Goal: Information Seeking & Learning: Compare options

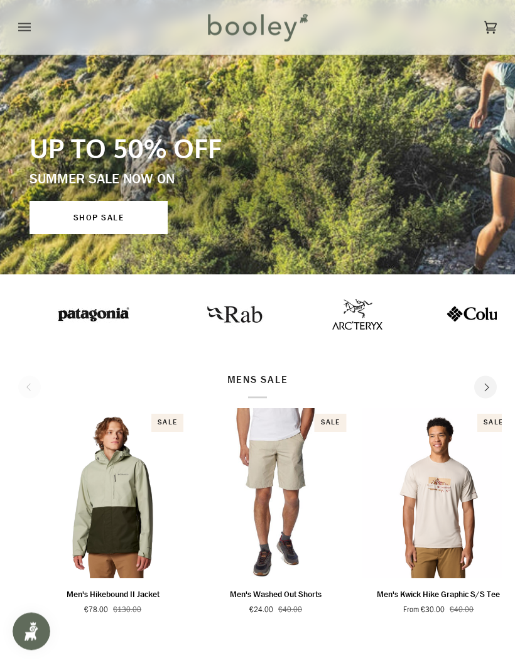
scroll to position [215, 0]
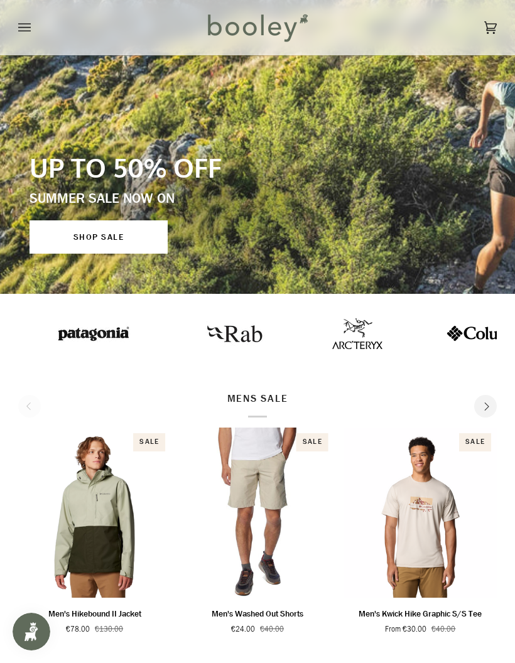
click at [91, 240] on link "SHOP SALE" at bounding box center [98, 236] width 138 height 33
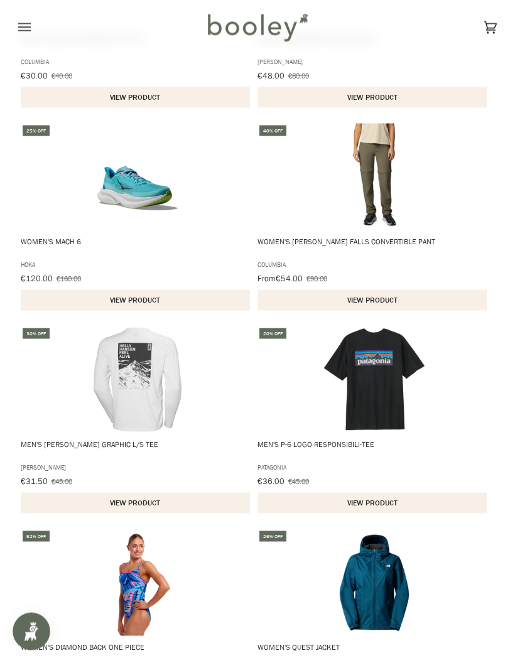
scroll to position [1301, 0]
click at [363, 387] on img "Men's P-6 Logo Responsibili-Tee" at bounding box center [374, 379] width 107 height 107
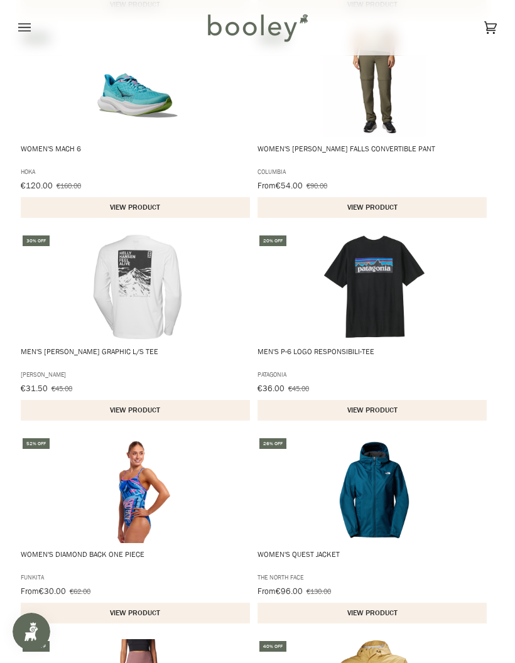
scroll to position [1394, 0]
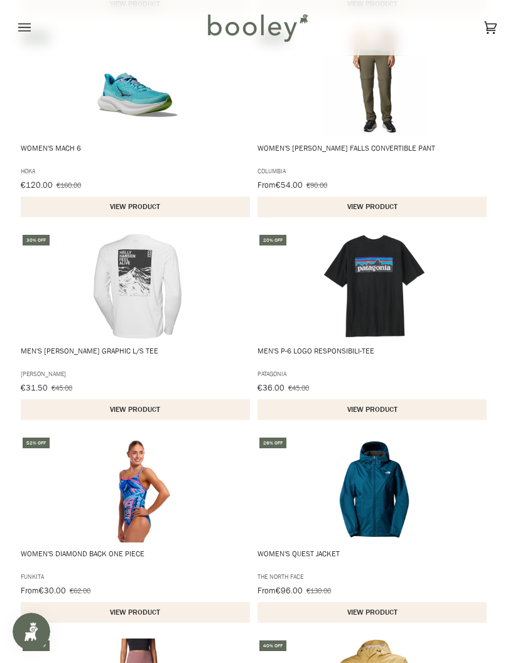
click at [118, 301] on img "Men's Skog Graphic L/S Tee" at bounding box center [137, 286] width 107 height 107
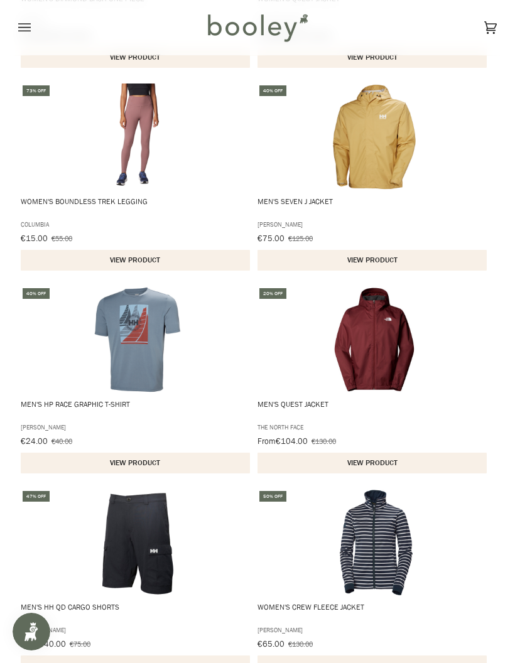
scroll to position [1950, 0]
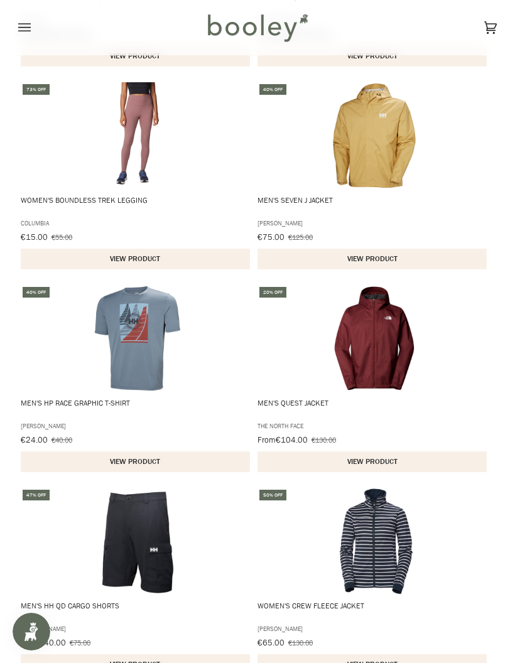
click at [127, 343] on img "Men's HP Race Graphic T-Shirt" at bounding box center [137, 338] width 107 height 107
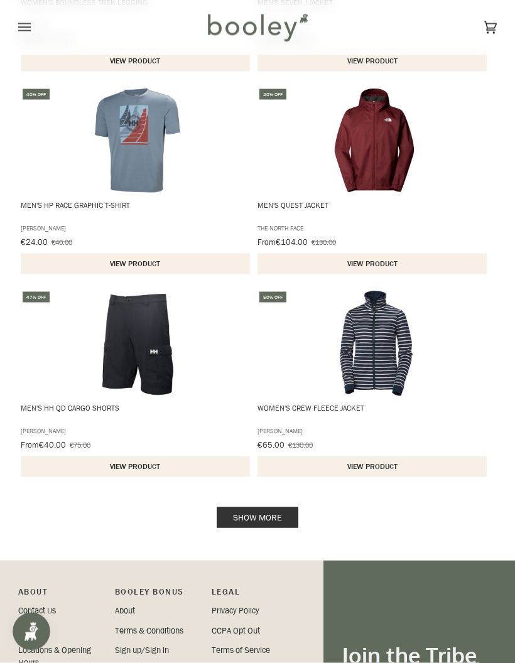
scroll to position [2148, 0]
click at [68, 360] on span "Men's HH QD Cargo Shorts" at bounding box center [137, 342] width 233 height 107
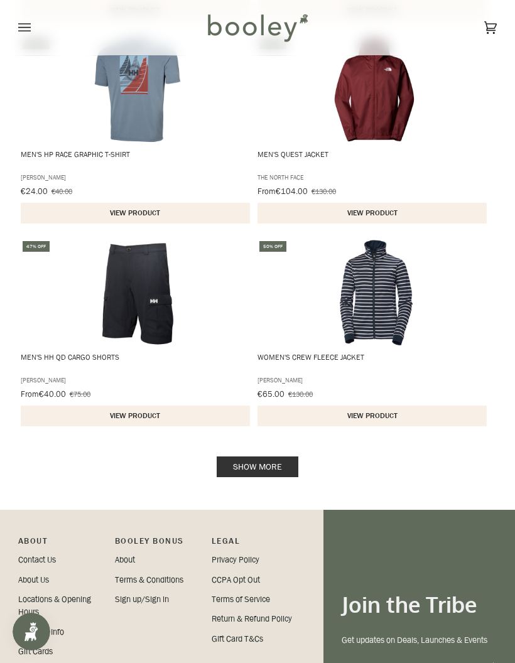
click at [252, 473] on link "Show more" at bounding box center [258, 466] width 82 height 21
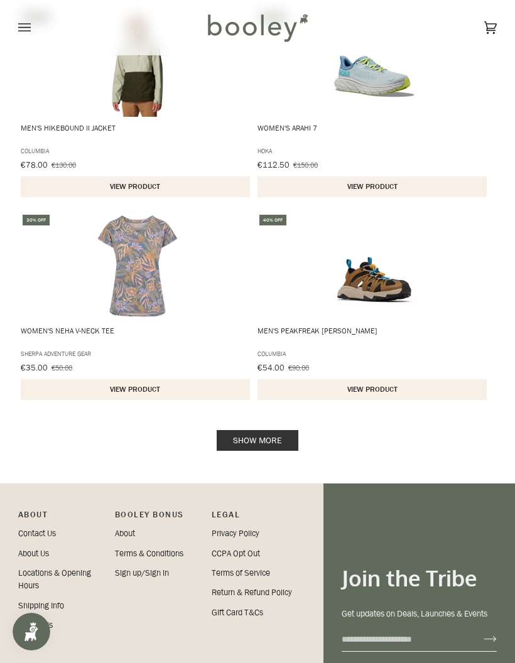
scroll to position [4258, 0]
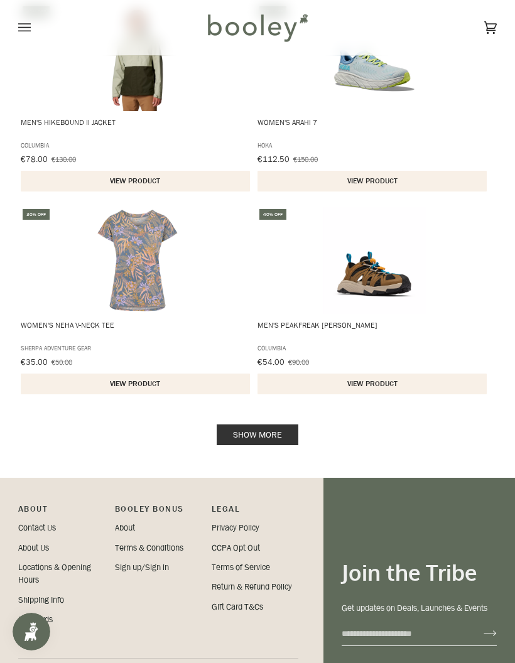
click at [229, 431] on link "Show more" at bounding box center [258, 434] width 82 height 21
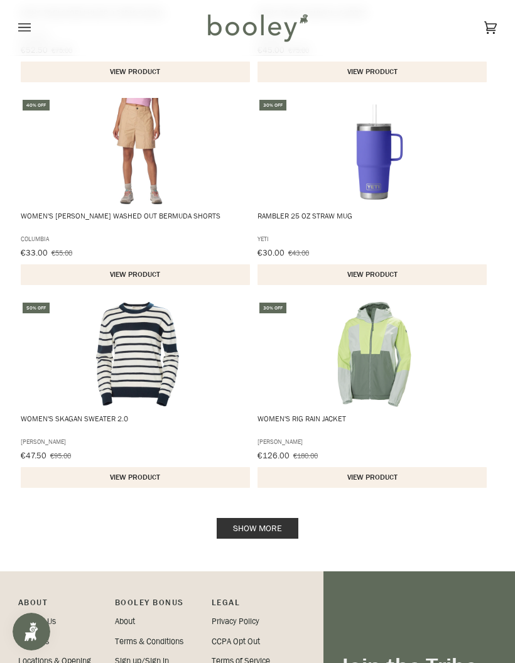
scroll to position [6255, 0]
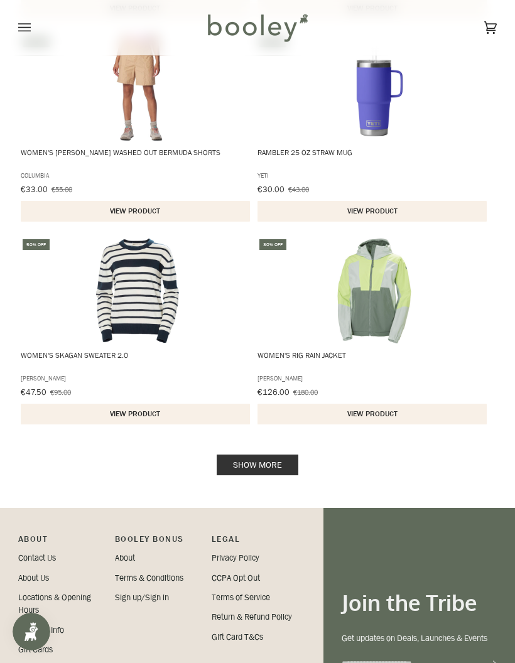
click at [265, 471] on link "Show more" at bounding box center [258, 464] width 82 height 21
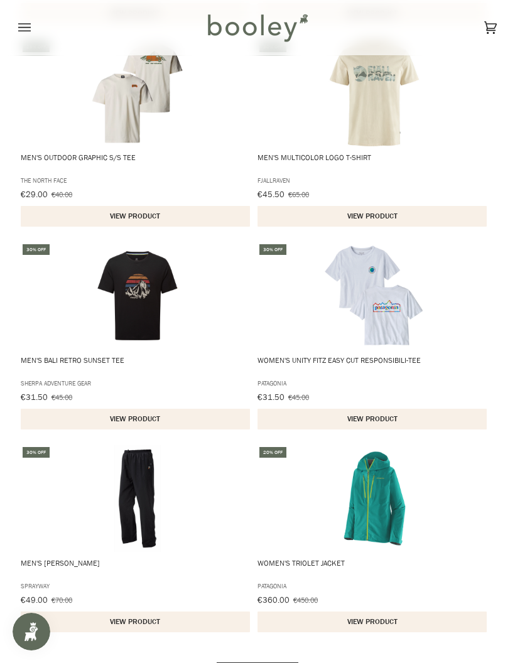
scroll to position [8061, 0]
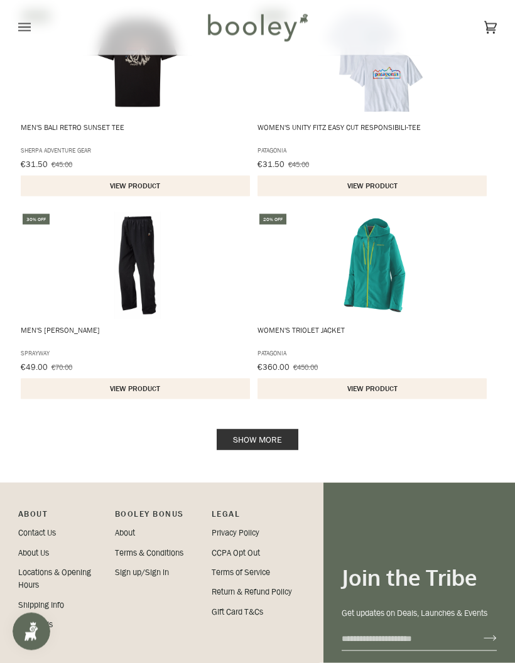
click at [245, 439] on link "Show more" at bounding box center [258, 439] width 82 height 21
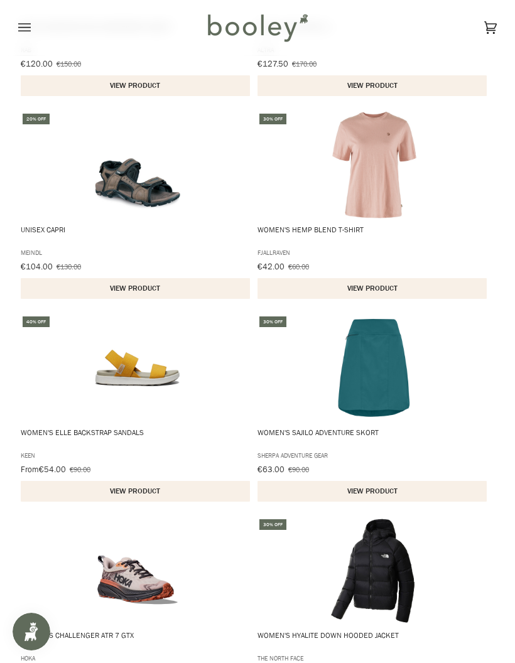
scroll to position [10279, 0]
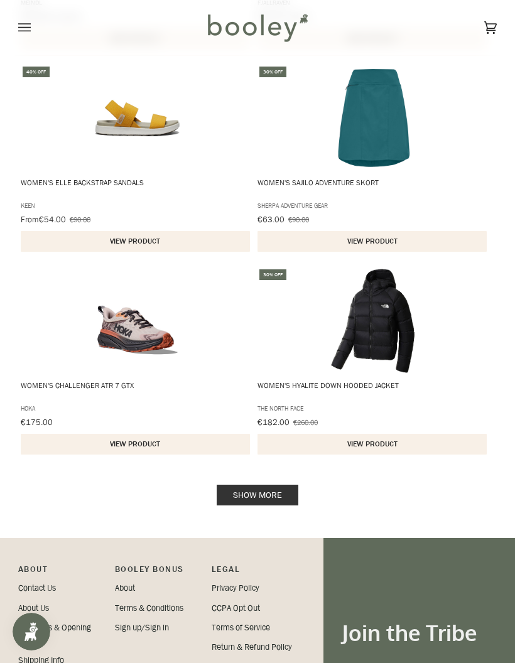
click at [267, 489] on link "Show more" at bounding box center [258, 495] width 82 height 21
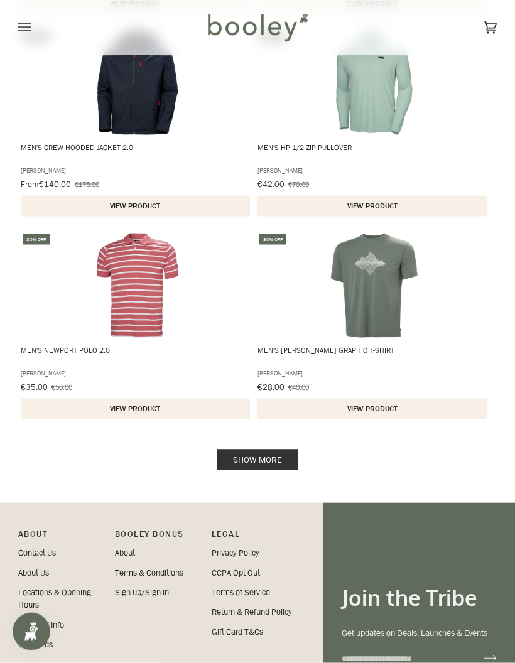
scroll to position [12342, 0]
click at [259, 456] on link "Show more" at bounding box center [258, 459] width 82 height 21
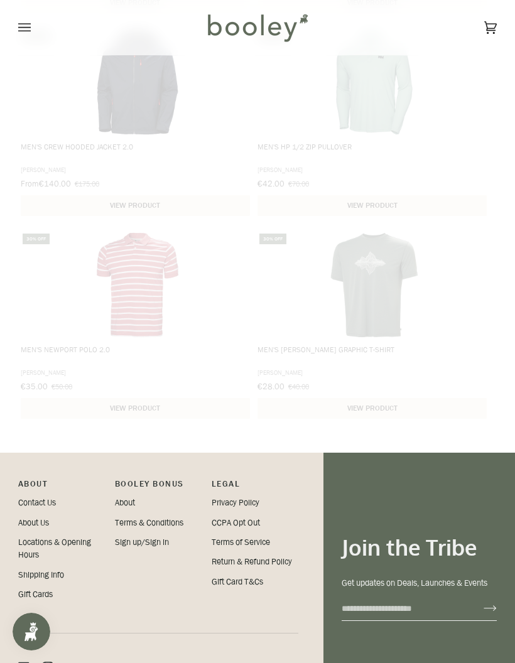
scroll to position [12392, 0]
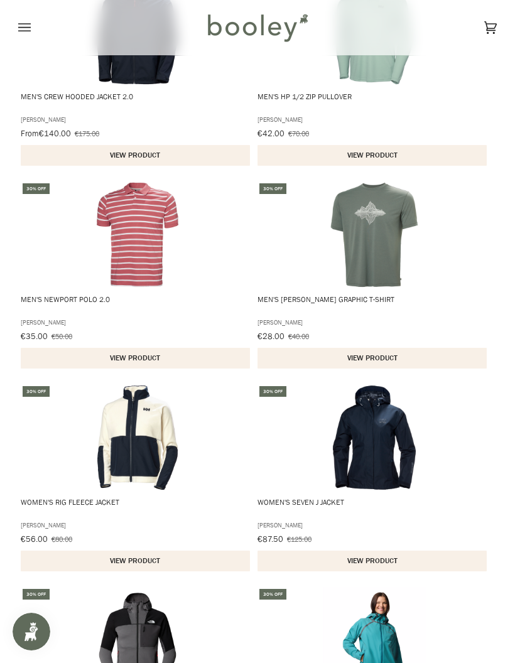
click at [118, 258] on img "Men's Newport Polo 2.0" at bounding box center [137, 234] width 107 height 107
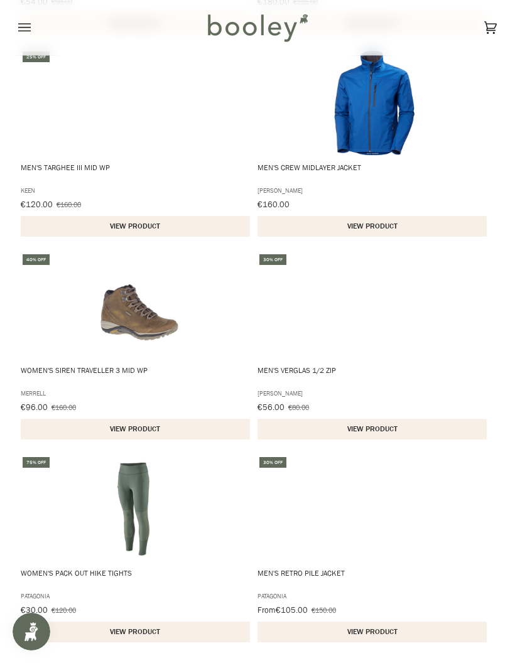
scroll to position [14461, 0]
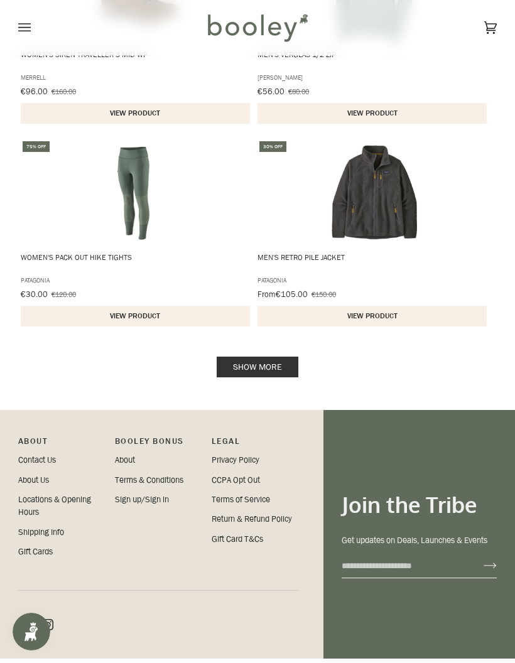
click at [252, 377] on link "Show more" at bounding box center [258, 366] width 82 height 21
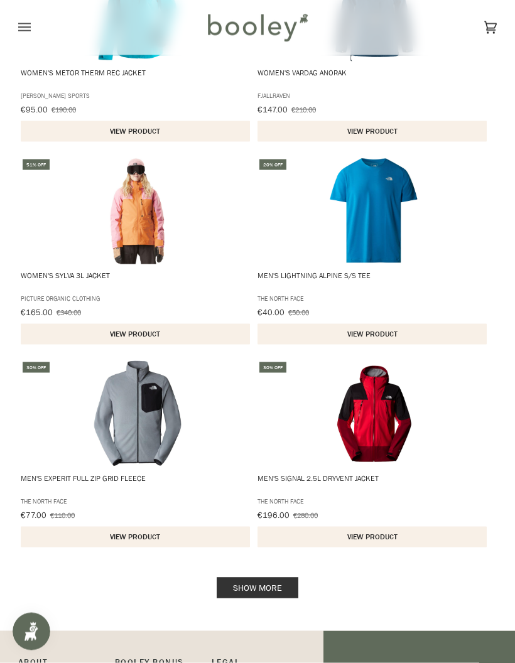
scroll to position [16271, 0]
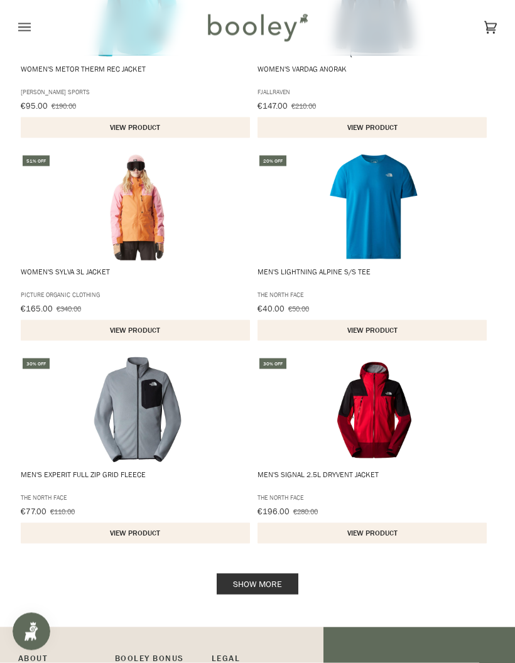
click at [261, 579] on link "Show more" at bounding box center [258, 584] width 82 height 21
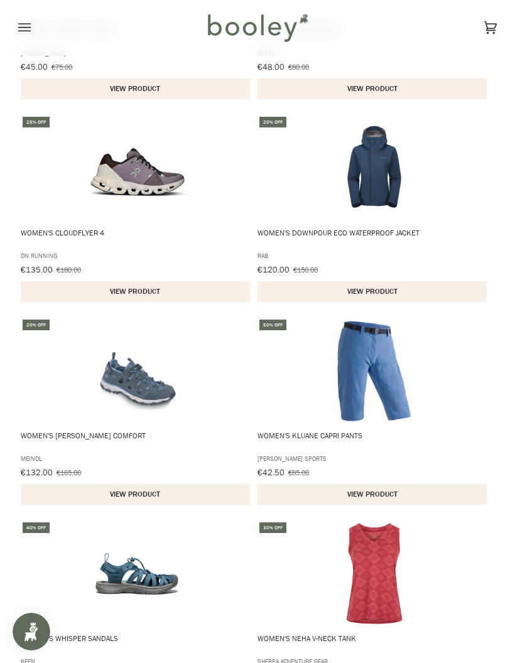
scroll to position [17972, 0]
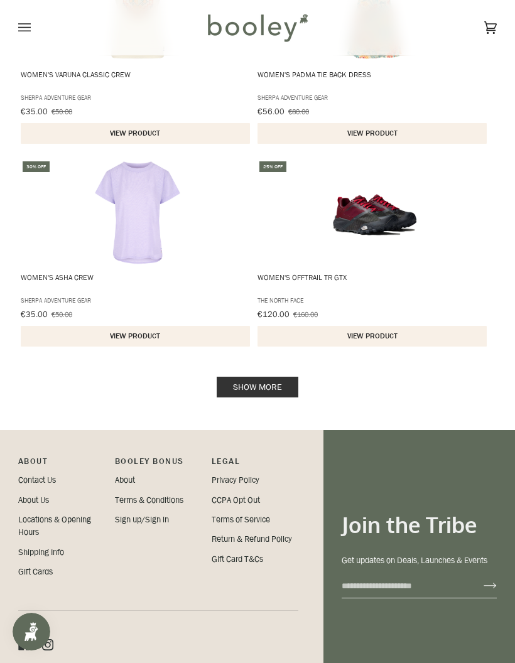
click at [265, 394] on link "Show more" at bounding box center [258, 387] width 82 height 21
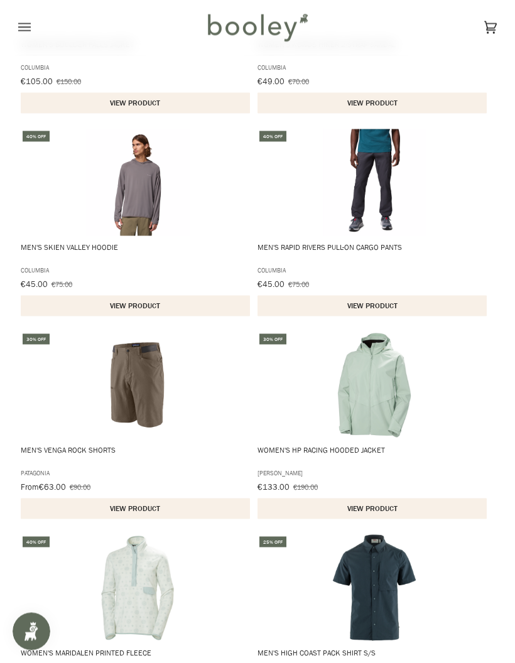
scroll to position [19338, 0]
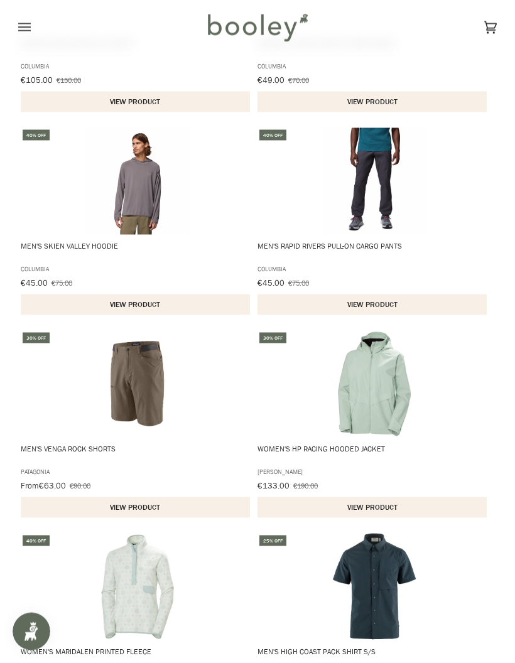
click at [357, 191] on img "Men's Rapid Rivers Pull-On Cargo Pants" at bounding box center [374, 181] width 107 height 107
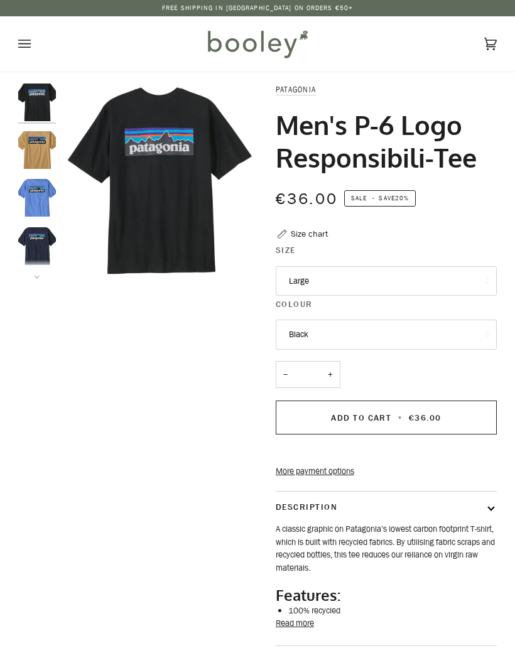
click at [301, 274] on button "Large" at bounding box center [386, 281] width 221 height 30
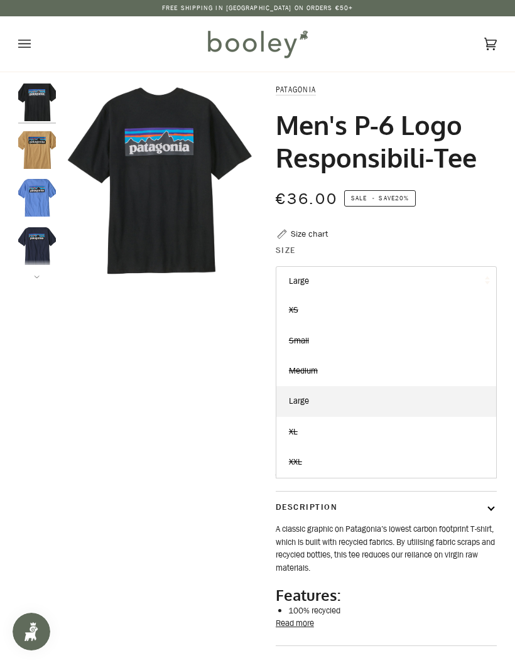
click at [228, 395] on div "Zoom Zoom" at bounding box center [257, 393] width 478 height 621
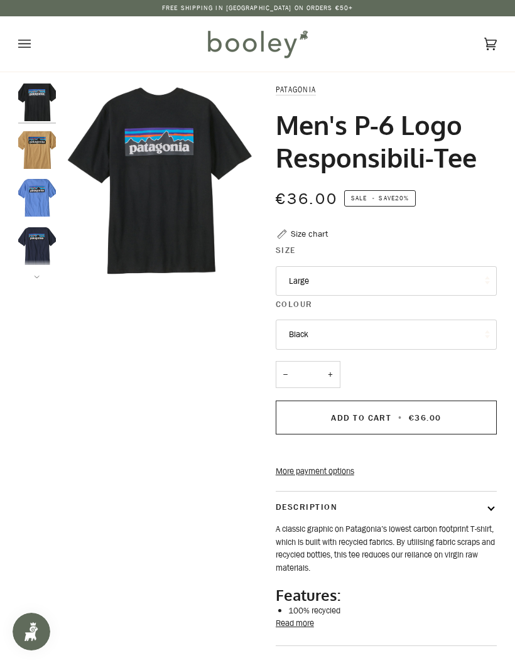
click at [308, 326] on button "Black" at bounding box center [386, 334] width 221 height 30
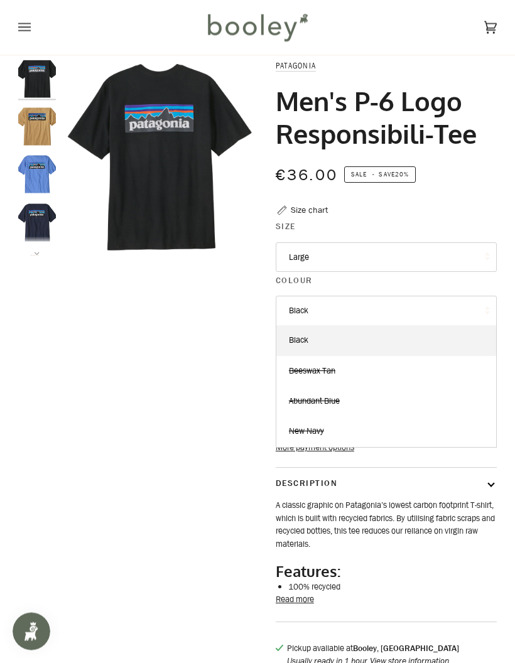
scroll to position [24, 0]
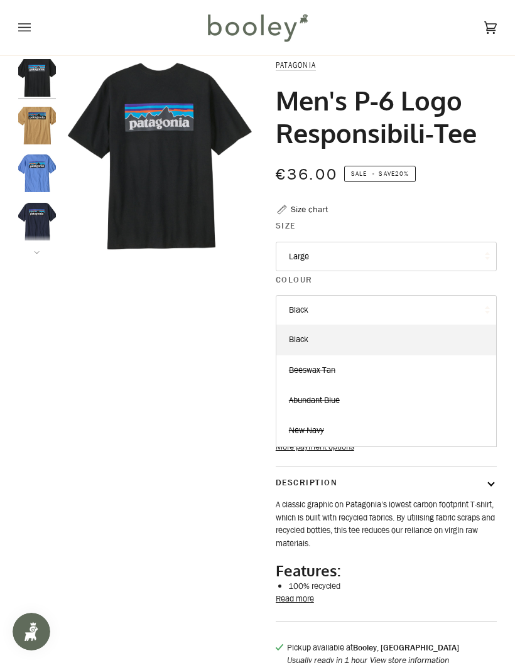
click at [208, 335] on div "Zoom Zoom" at bounding box center [257, 369] width 478 height 621
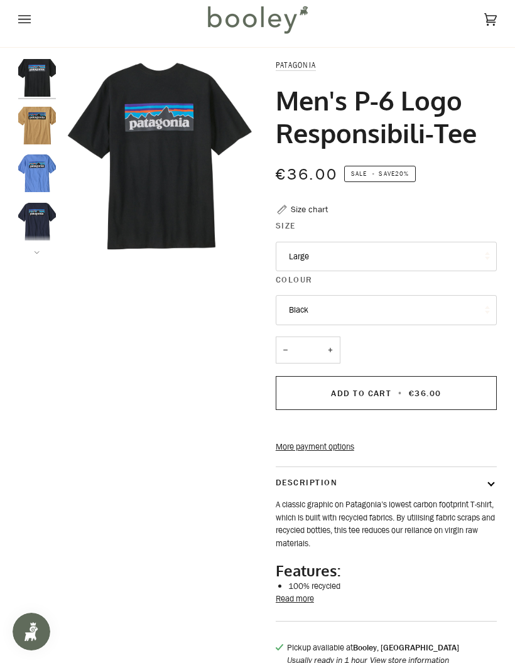
scroll to position [0, 0]
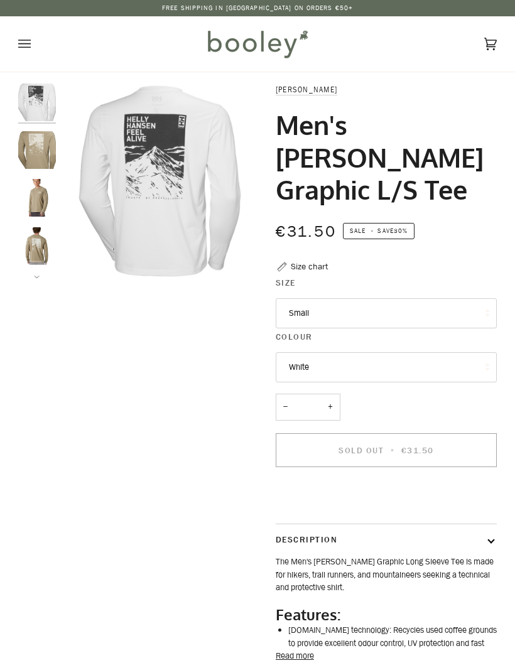
click at [316, 298] on button "Small" at bounding box center [386, 313] width 221 height 30
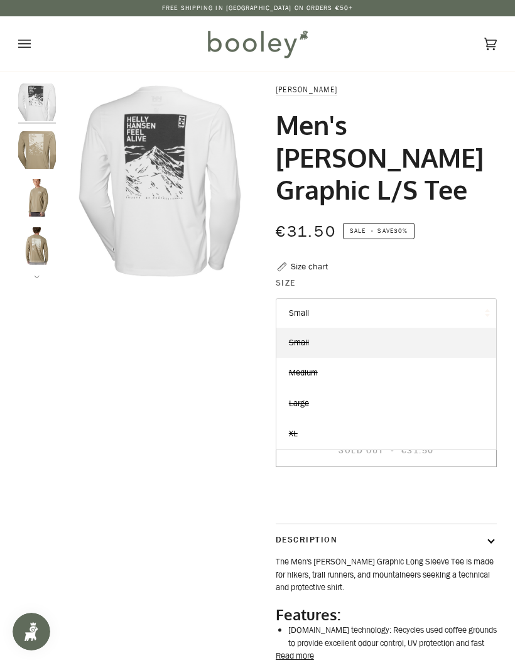
click at [244, 407] on div "Zoom Zoom" at bounding box center [257, 409] width 478 height 653
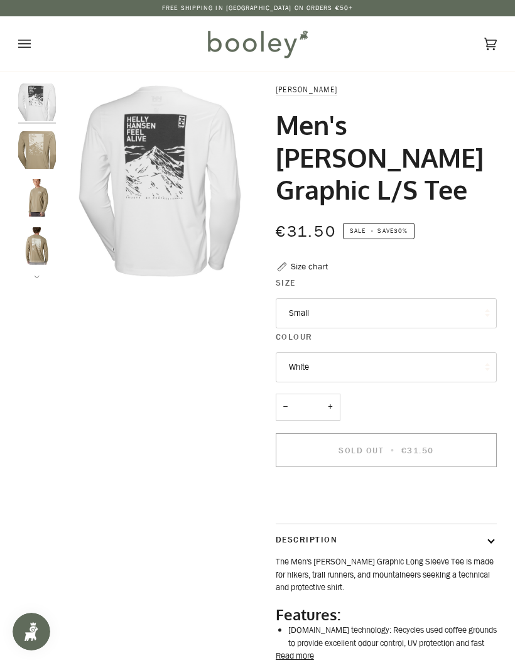
click at [299, 352] on button "White" at bounding box center [386, 367] width 221 height 30
click at [295, 420] on span "Pebble" at bounding box center [301, 426] width 24 height 12
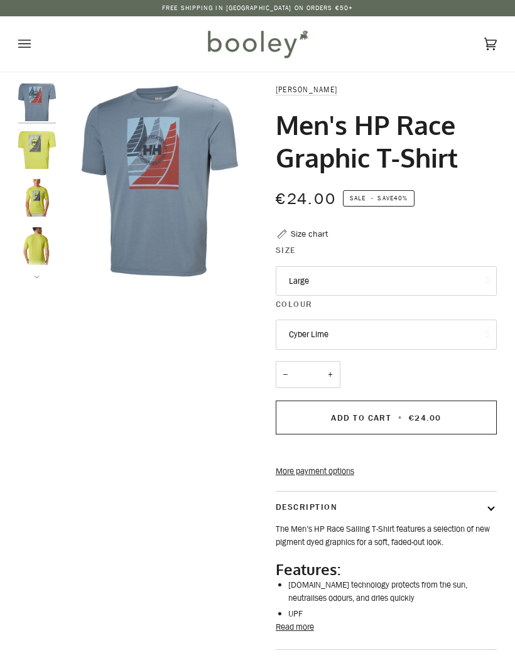
click at [304, 280] on button "Large" at bounding box center [386, 281] width 221 height 30
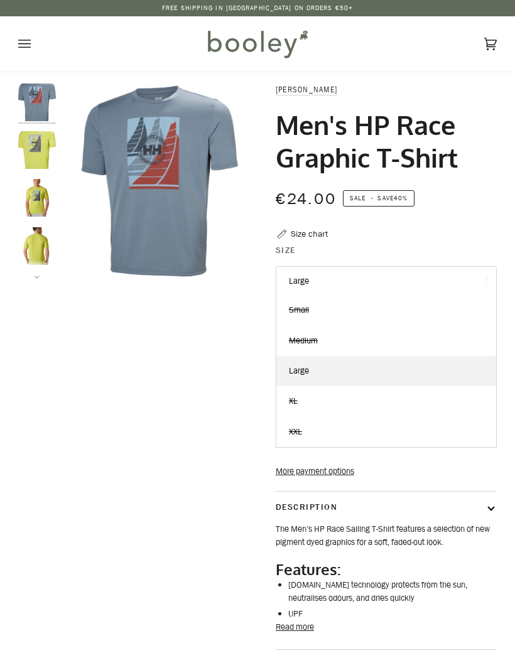
click at [196, 434] on div "Zoom Zoom Zoom" at bounding box center [257, 395] width 478 height 624
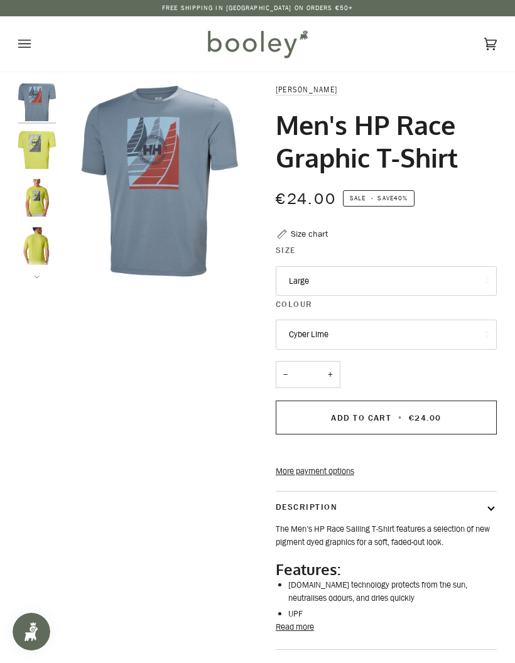
click at [302, 324] on button "Cyber Lime" at bounding box center [386, 334] width 221 height 30
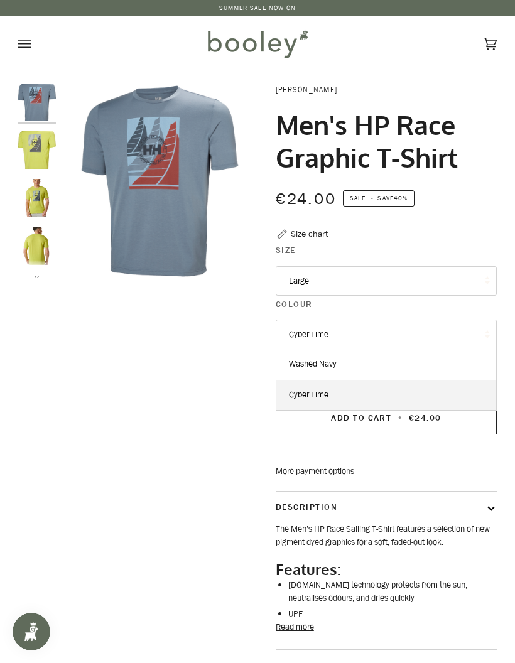
click at [303, 365] on span "Washed Navy" at bounding box center [313, 364] width 48 height 12
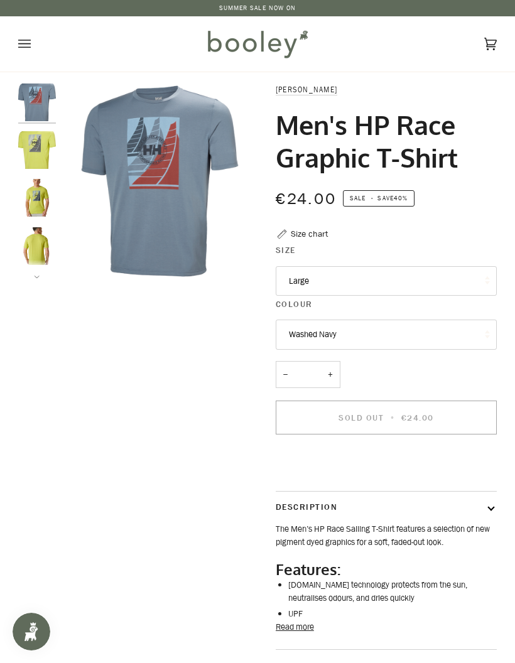
click at [300, 279] on button "Large" at bounding box center [386, 281] width 221 height 30
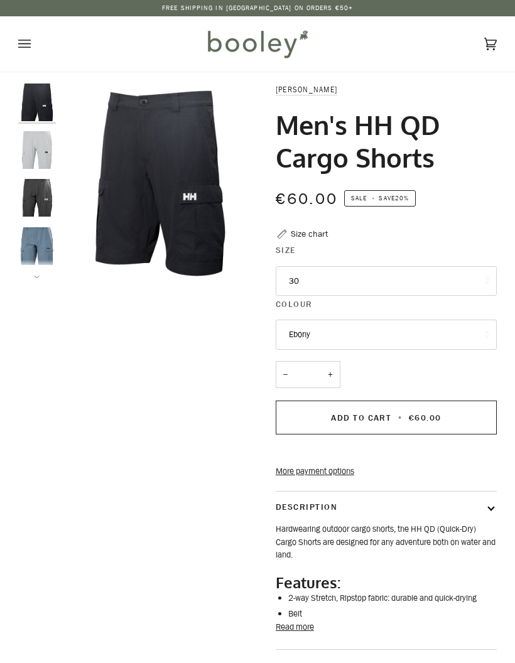
click at [297, 277] on button "30" at bounding box center [386, 281] width 221 height 30
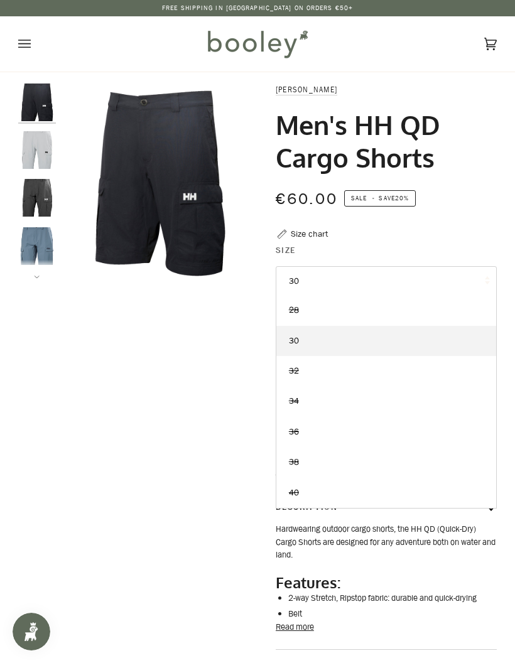
click at [188, 385] on div "Zoom" at bounding box center [257, 395] width 478 height 624
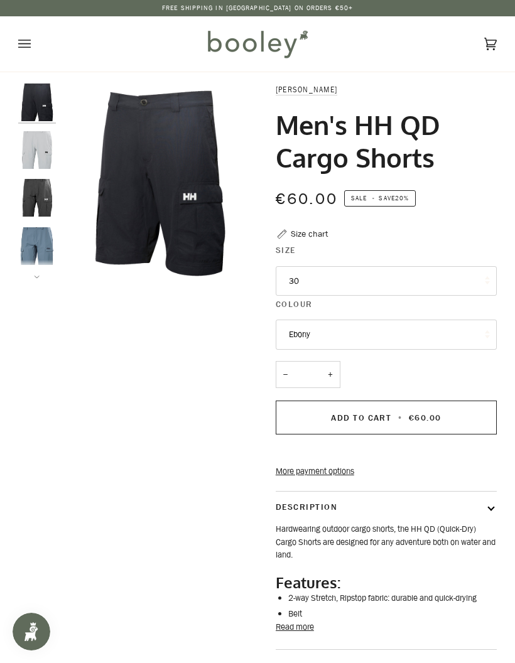
click at [304, 326] on button "Ebony" at bounding box center [386, 334] width 221 height 30
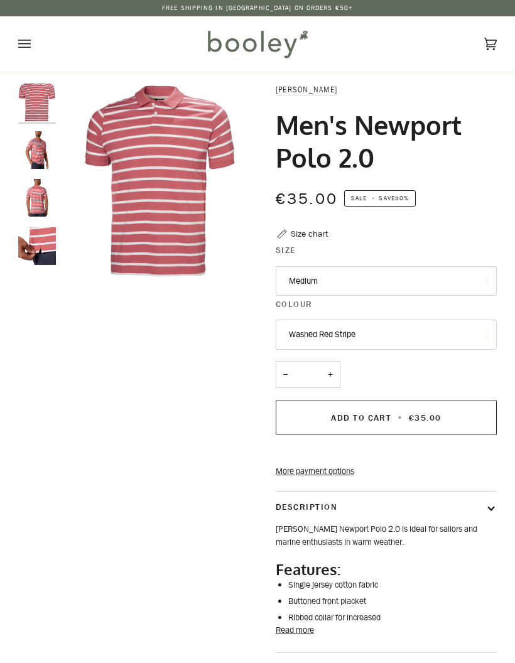
click at [313, 275] on button "Medium" at bounding box center [386, 281] width 221 height 30
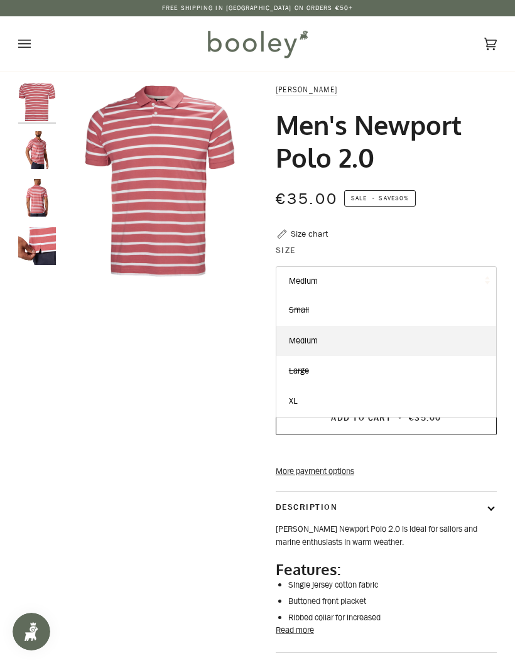
click at [295, 399] on span "XL" at bounding box center [293, 401] width 9 height 12
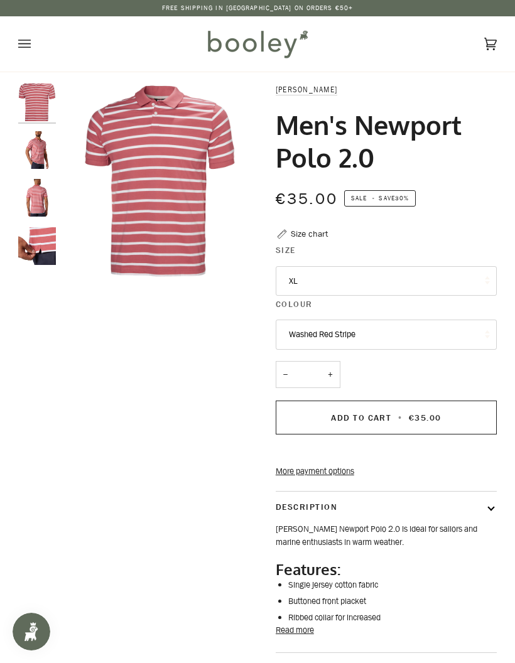
click at [305, 336] on button "Washed Red Stripe" at bounding box center [386, 334] width 221 height 30
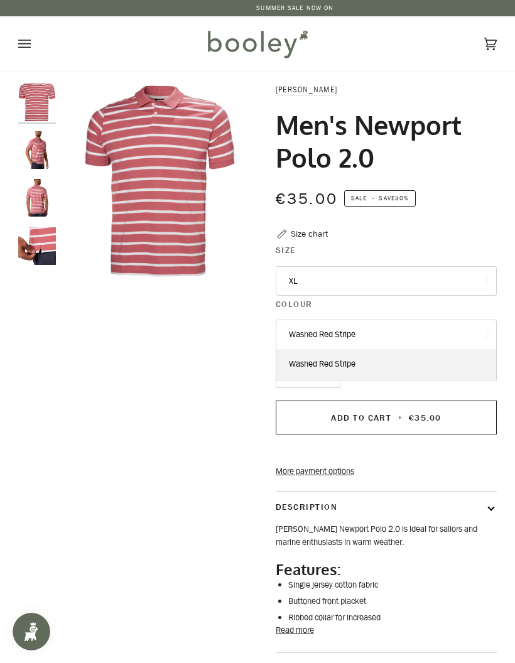
click at [244, 370] on div "Zoom Zoom Zoom" at bounding box center [257, 397] width 478 height 628
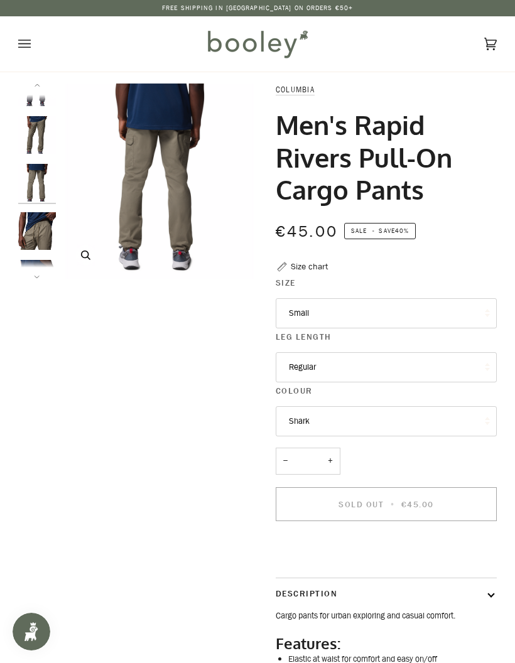
scroll to position [16, 0]
click at [299, 311] on button "Small" at bounding box center [386, 313] width 221 height 30
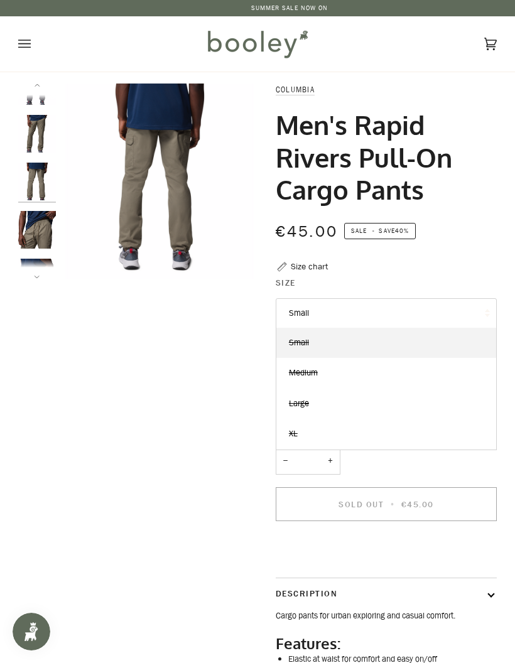
click at [234, 451] on div "Zoom Zoom" at bounding box center [257, 441] width 478 height 717
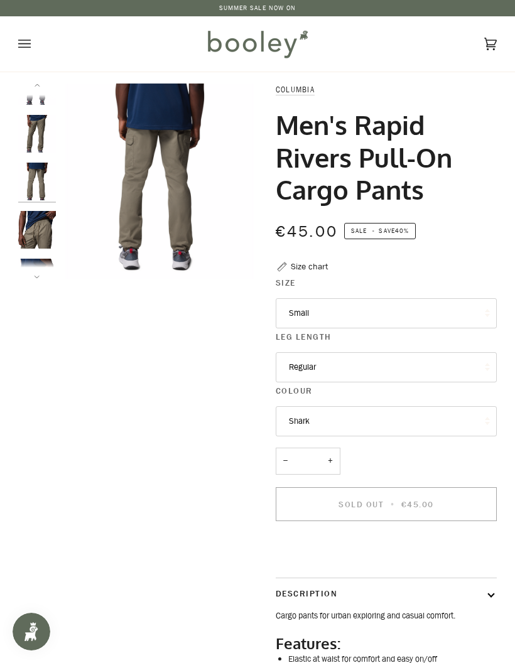
click at [301, 357] on button "Regular" at bounding box center [386, 367] width 221 height 30
click at [223, 428] on div "Zoom Zoom" at bounding box center [257, 441] width 478 height 717
click at [303, 414] on button "Shark" at bounding box center [386, 421] width 221 height 30
click at [208, 382] on div "Zoom Zoom" at bounding box center [257, 441] width 478 height 717
click at [31, 43] on button "Open menu" at bounding box center [37, 43] width 38 height 55
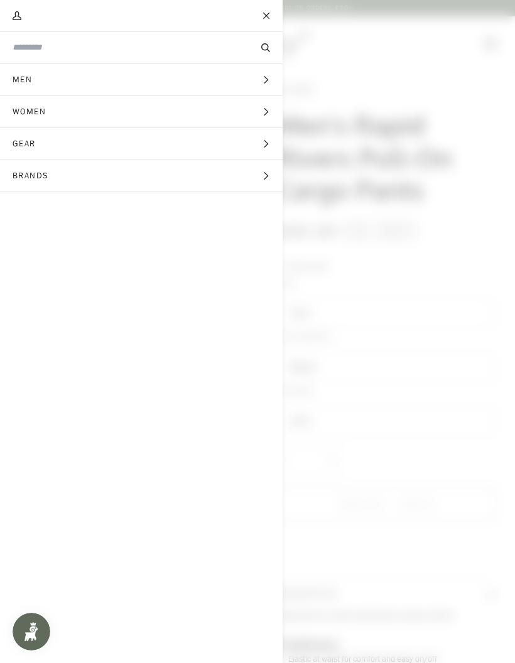
click at [19, 75] on span "Men" at bounding box center [26, 79] width 53 height 31
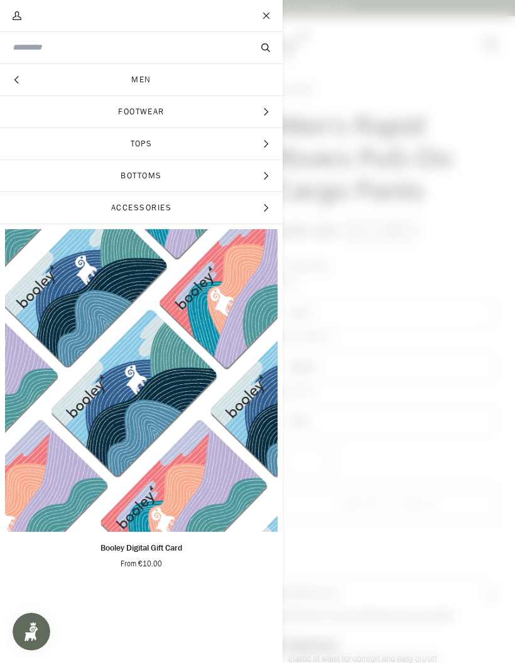
click at [137, 146] on span "Tops" at bounding box center [141, 143] width 282 height 31
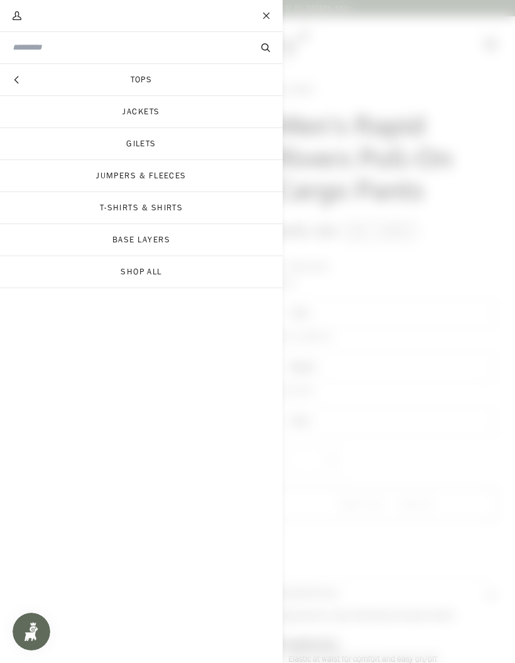
click at [149, 144] on link "Gilets" at bounding box center [141, 143] width 282 height 31
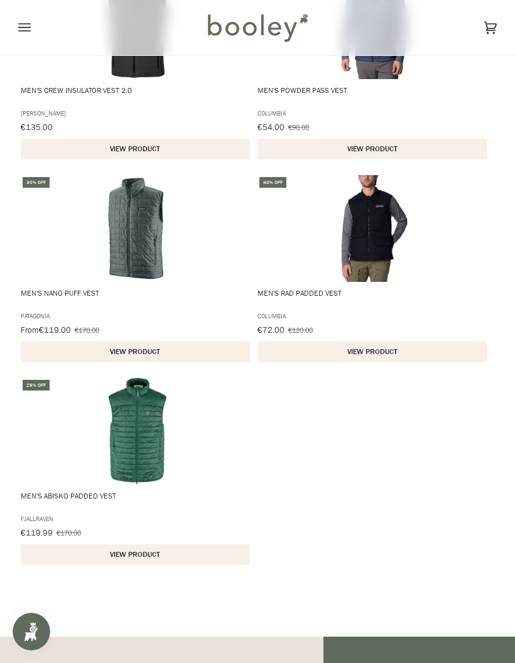
scroll to position [282, 0]
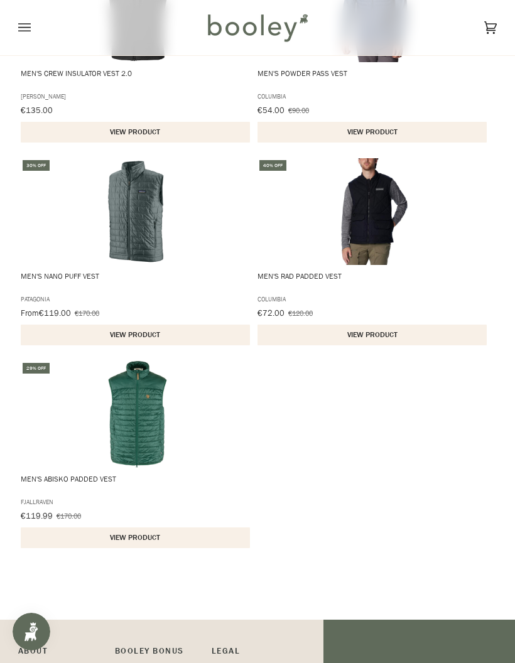
click at [353, 201] on img "Men's Rad Padded Vest" at bounding box center [374, 211] width 107 height 107
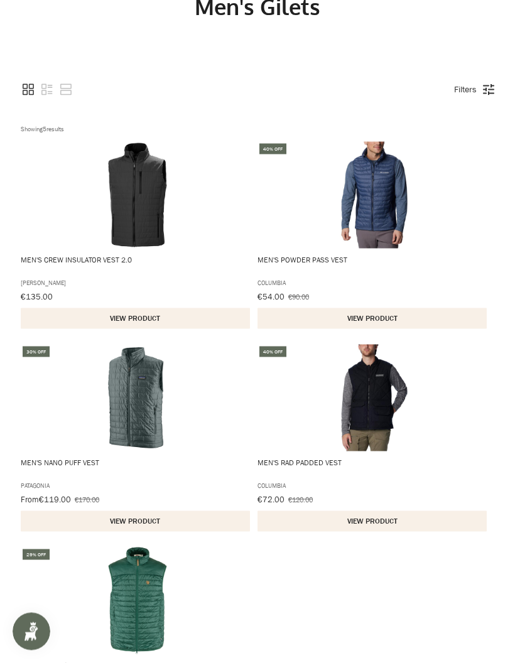
scroll to position [0, 0]
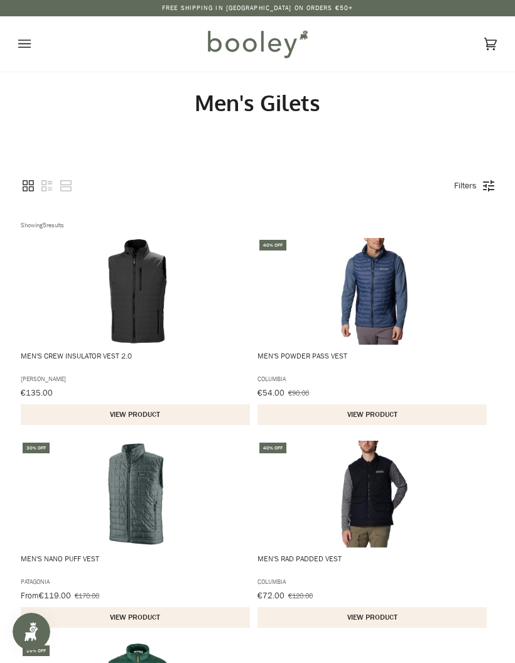
click at [373, 301] on img "Men's Powder Pass Vest" at bounding box center [374, 291] width 107 height 107
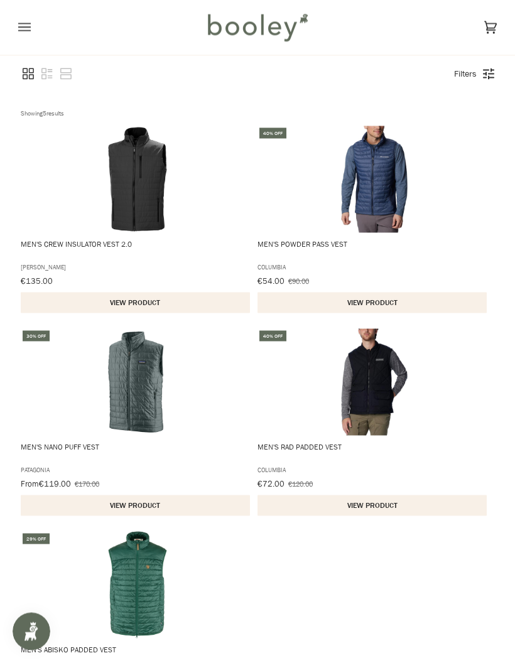
scroll to position [114, 0]
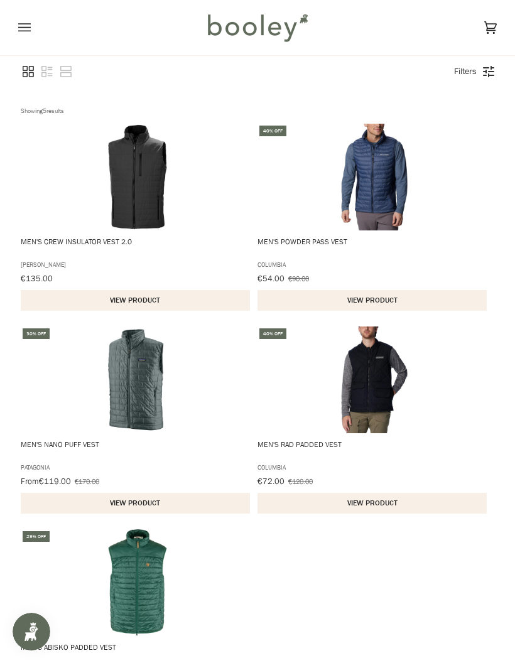
click at [143, 395] on img "Men's Nano Puff Vest" at bounding box center [137, 379] width 107 height 107
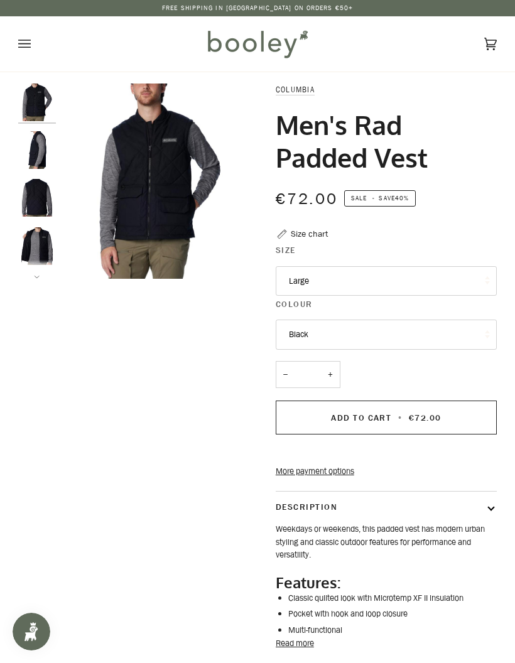
click at [24, 143] on img "Columbia Men's Rad Padded Vest Black - Booley Galway" at bounding box center [37, 150] width 38 height 38
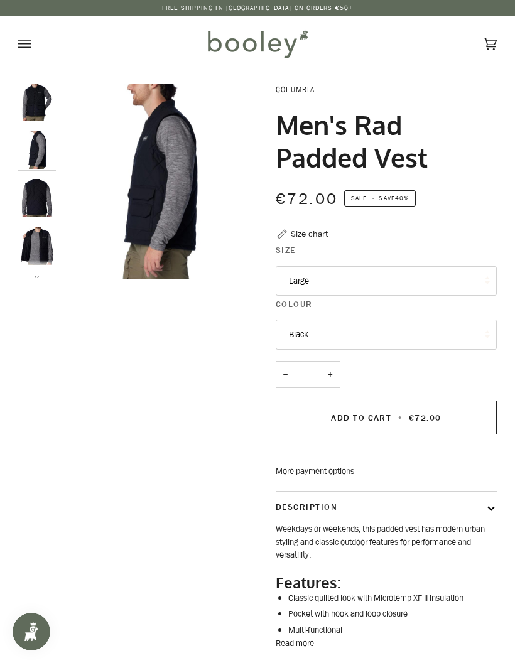
click at [41, 186] on img "Columbia Men's Rad Padded Vest Black - Booley Galway" at bounding box center [37, 198] width 38 height 38
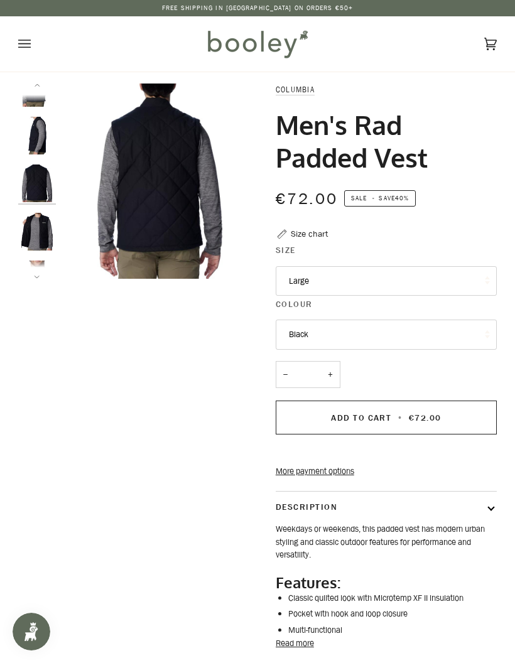
scroll to position [16, 0]
click at [56, 254] on div at bounding box center [40, 180] width 44 height 195
click at [39, 238] on img "Columbia Men's Rad Padded Vest Black - Booley Galway" at bounding box center [37, 230] width 38 height 38
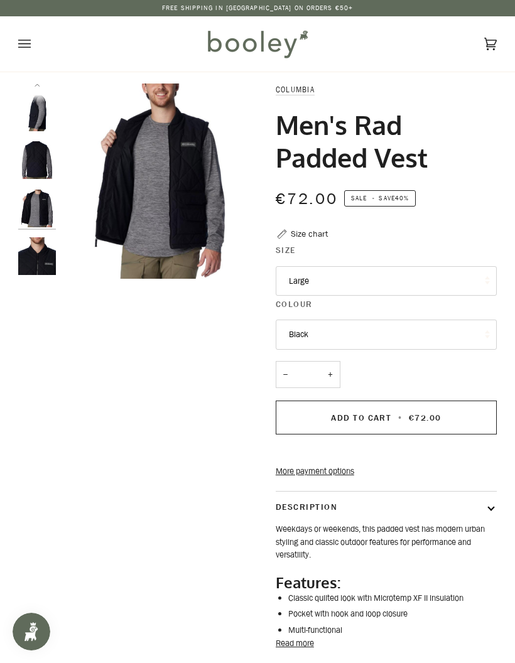
scroll to position [43, 0]
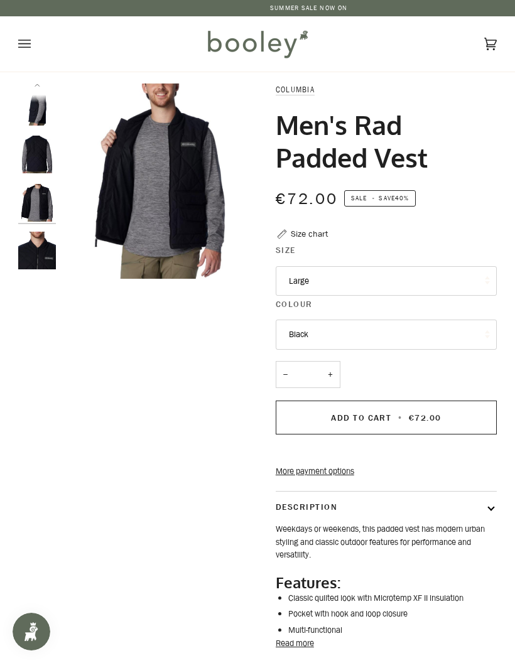
click at [36, 240] on img "Columbia Men's Rad Padded Vest Black - Booley Galway" at bounding box center [37, 251] width 38 height 38
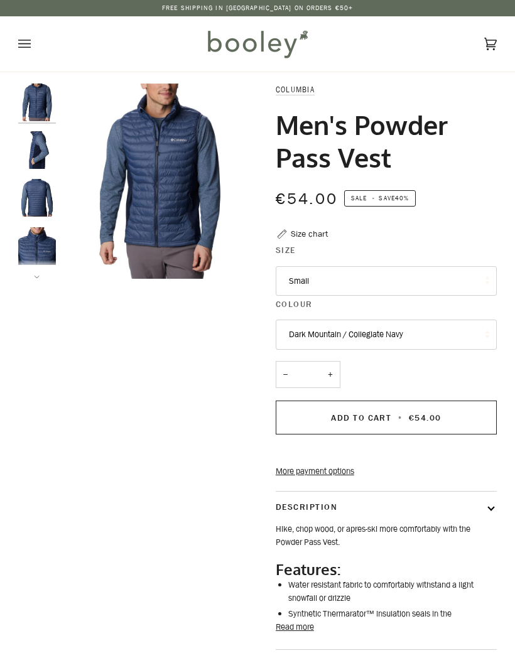
click at [311, 277] on button "Small" at bounding box center [386, 281] width 221 height 30
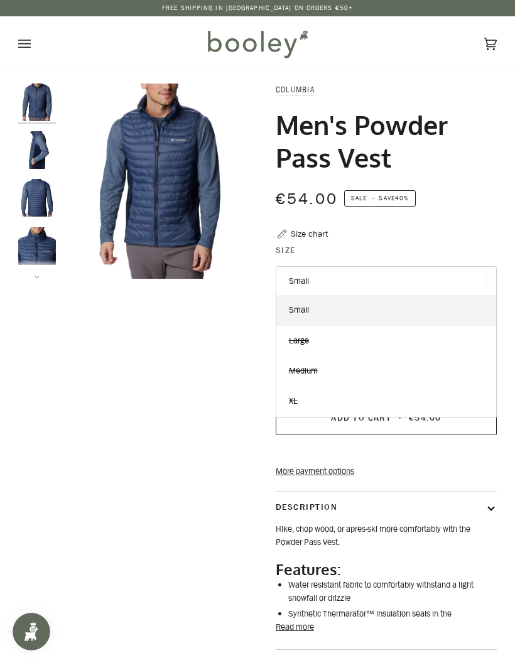
click at [234, 412] on div "Zoom Zoom Zoom" at bounding box center [257, 395] width 478 height 624
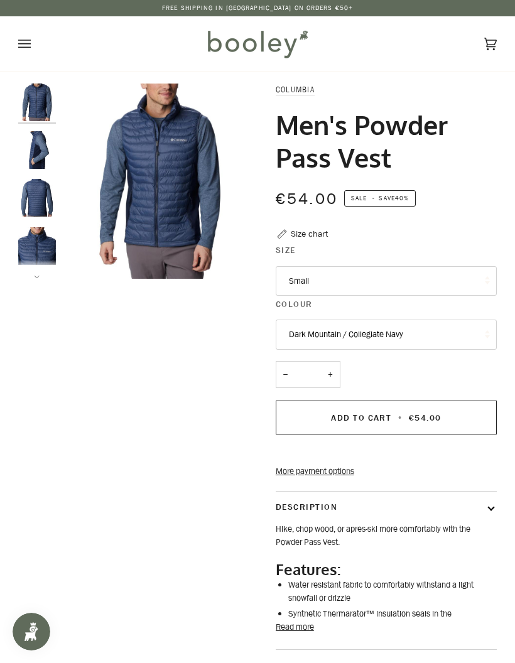
click at [314, 326] on button "Dark Mountain / Collegiate Navy" at bounding box center [386, 334] width 221 height 30
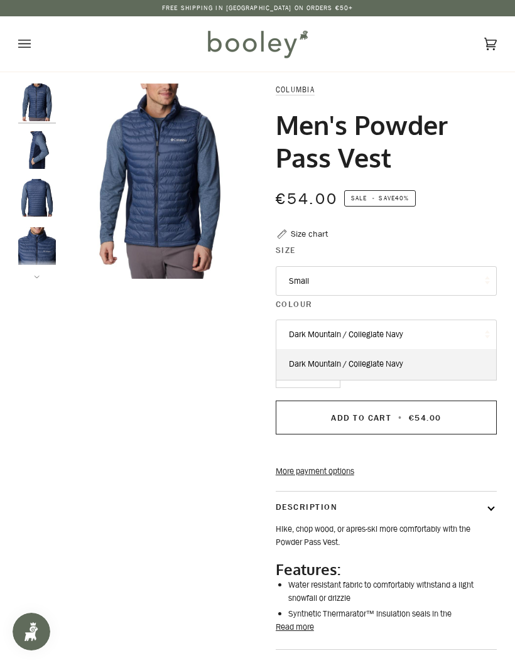
click at [242, 403] on div "Zoom Zoom Zoom" at bounding box center [257, 395] width 478 height 624
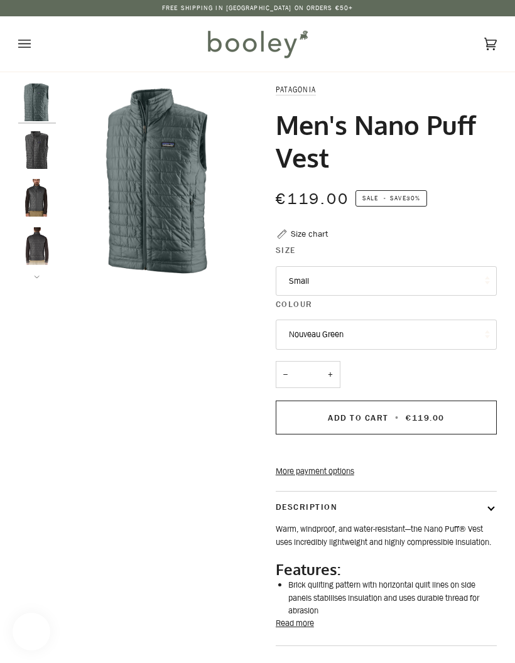
click at [309, 260] on legend "Size" at bounding box center [386, 253] width 221 height 19
click at [304, 284] on button "Small" at bounding box center [386, 281] width 221 height 30
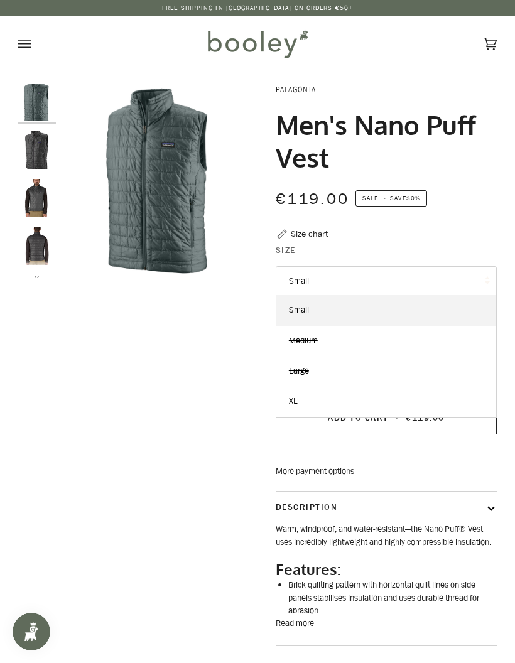
click at [240, 446] on div "Zoom Zoom Zoom" at bounding box center [257, 393] width 478 height 621
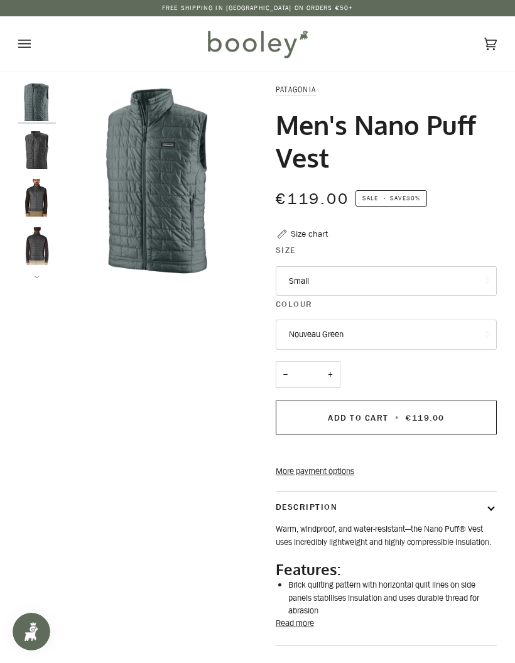
click at [296, 333] on button "Nouveau Green" at bounding box center [386, 334] width 221 height 30
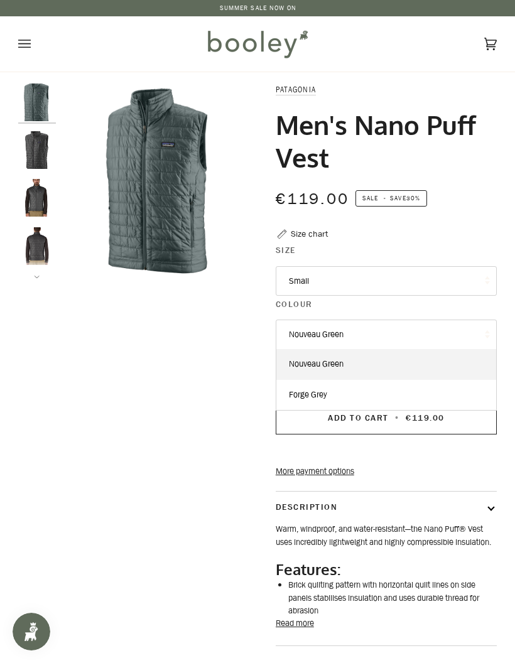
click at [306, 390] on span "Forge Grey" at bounding box center [308, 394] width 38 height 12
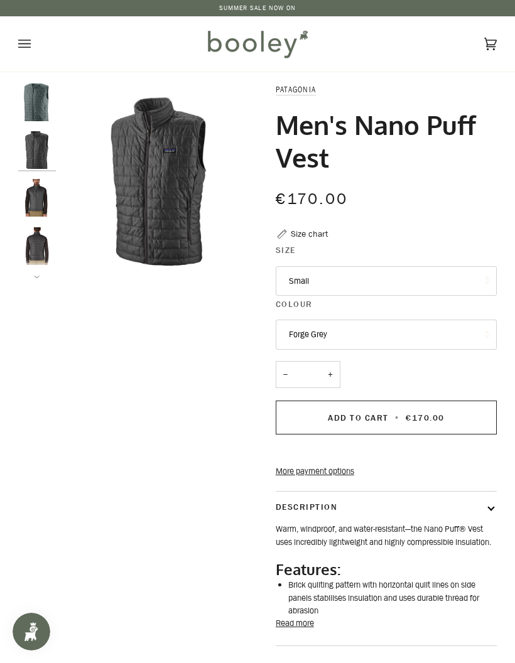
click at [303, 273] on button "Small" at bounding box center [386, 281] width 221 height 30
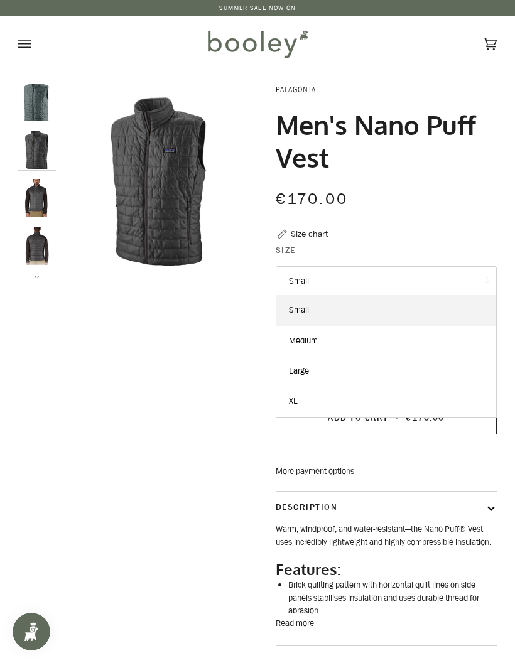
click at [296, 395] on span "XL" at bounding box center [293, 401] width 9 height 12
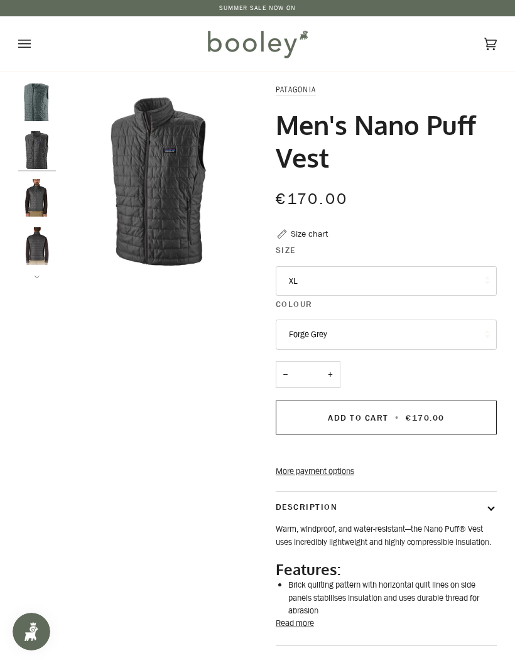
click at [31, 36] on button "Open menu" at bounding box center [37, 43] width 38 height 55
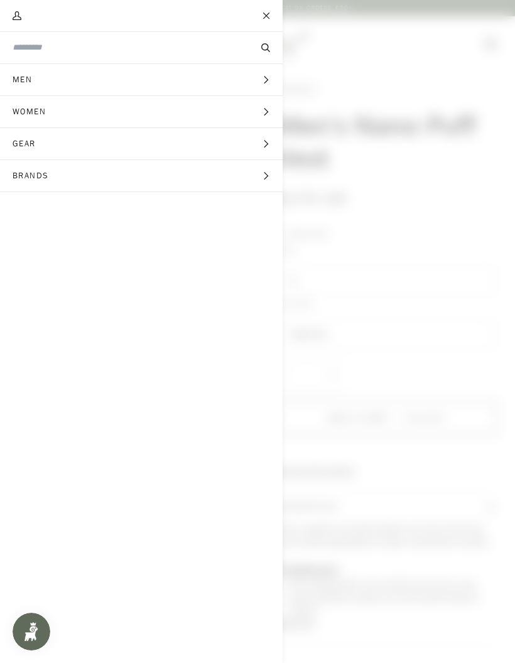
click at [36, 178] on span "Brands" at bounding box center [35, 175] width 70 height 31
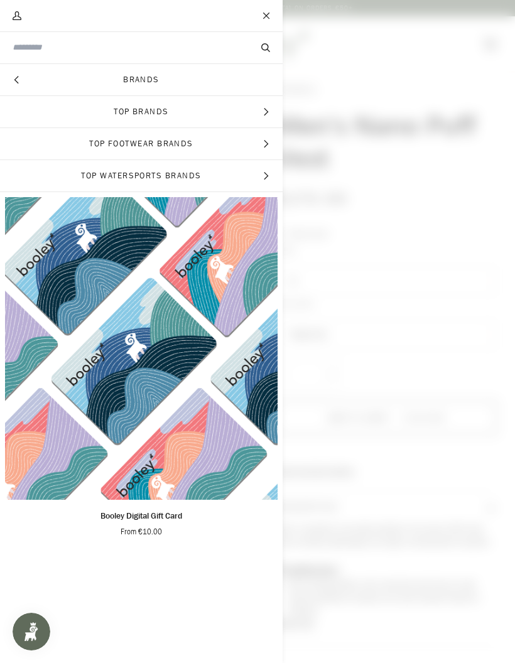
click at [104, 113] on span "Top Brands" at bounding box center [141, 111] width 282 height 31
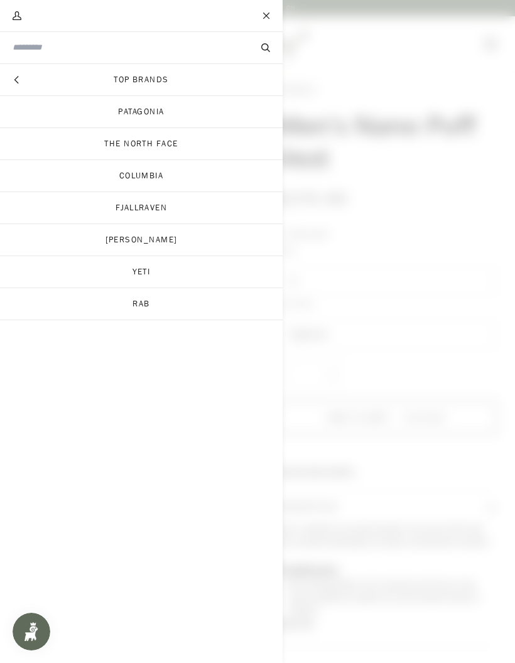
click at [141, 304] on link "Rab" at bounding box center [141, 303] width 282 height 31
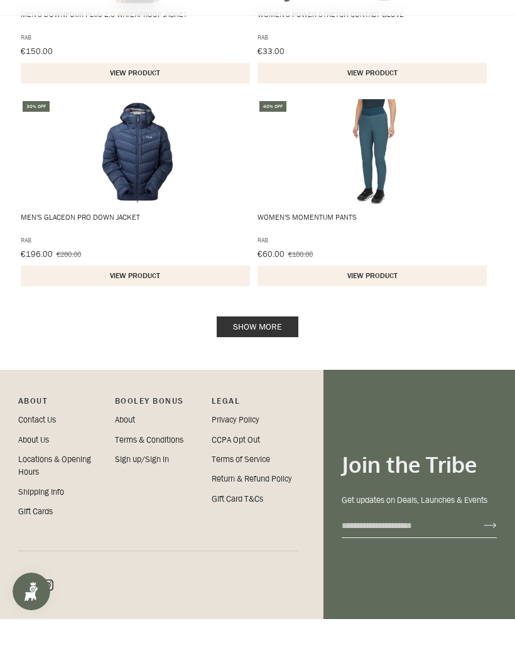
scroll to position [1973, 0]
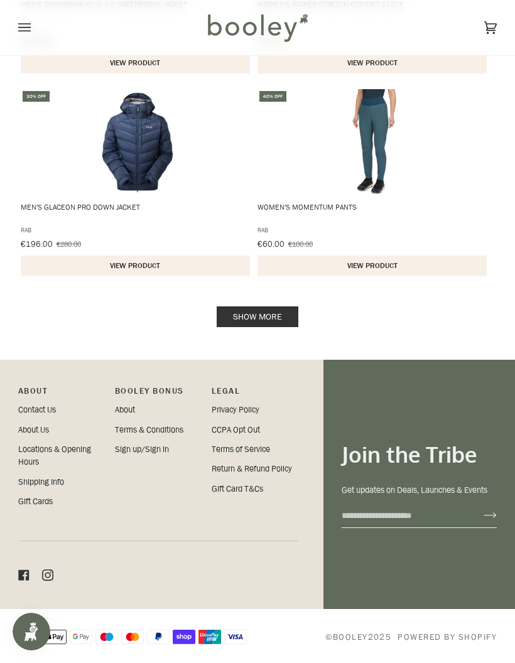
click at [245, 311] on link "Show more" at bounding box center [258, 316] width 82 height 21
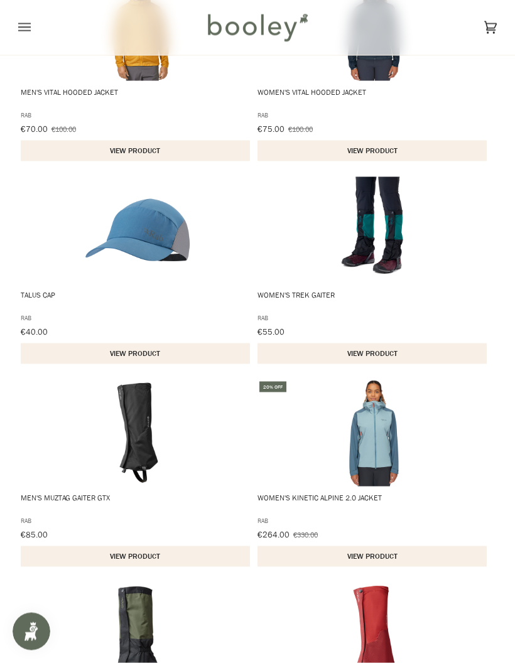
scroll to position [2358, 0]
